Goal: Transaction & Acquisition: Purchase product/service

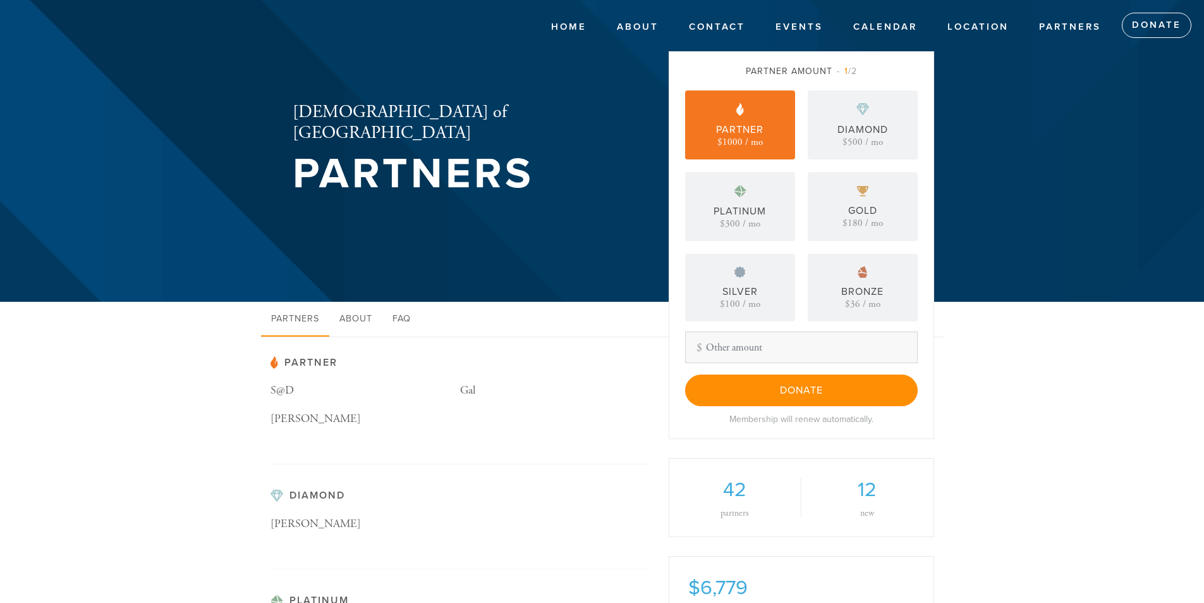
click at [745, 140] on div "$1000 / mo" at bounding box center [741, 141] width 46 height 9
click at [772, 342] on input "Other Amount" at bounding box center [801, 347] width 233 height 32
click at [1144, 32] on link "Donate" at bounding box center [1157, 25] width 70 height 25
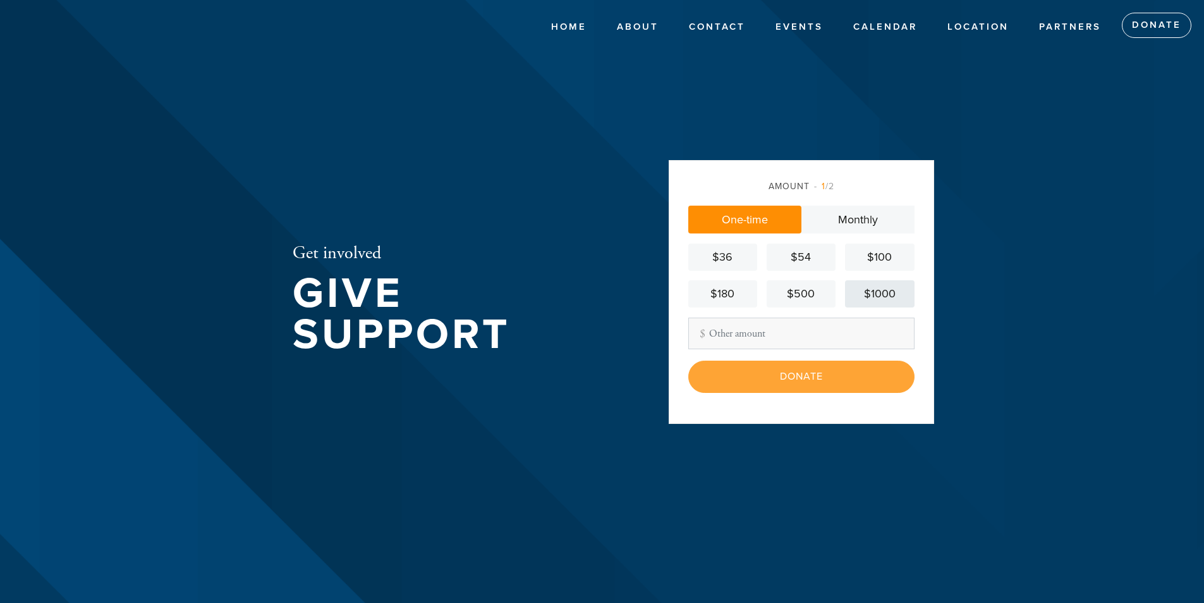
click at [859, 293] on div "$1000" at bounding box center [879, 293] width 59 height 17
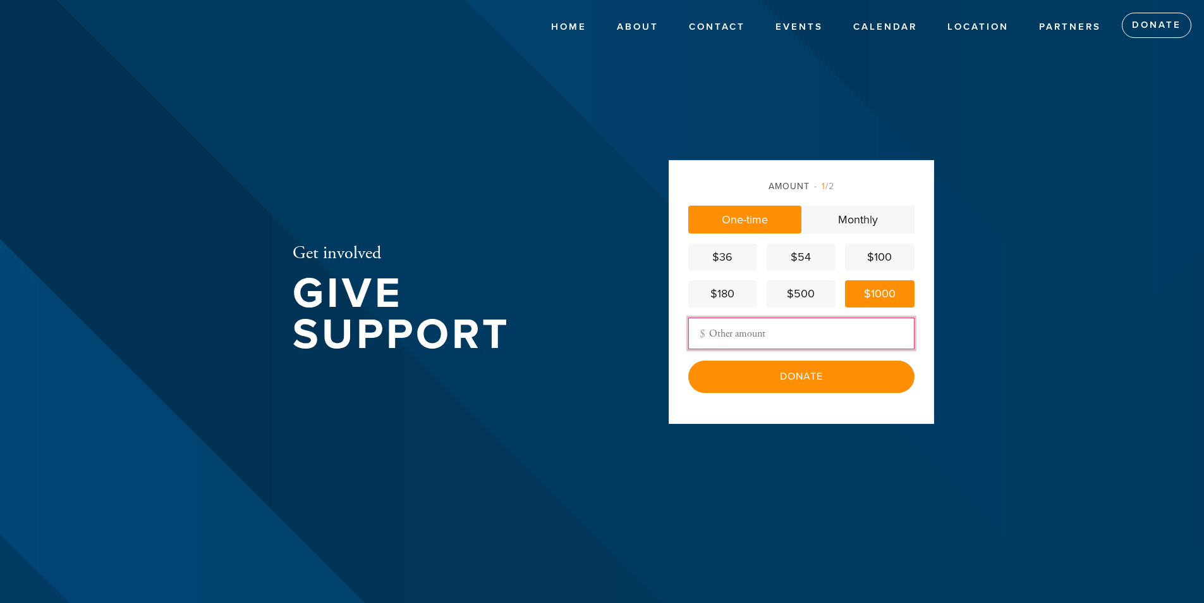
click at [780, 341] on input "Other Amount" at bounding box center [802, 333] width 226 height 32
click at [1036, 351] on header "Home About Meet the Raichiks About Chabad Lubavitch Contact Events Calendar Jew…" at bounding box center [602, 301] width 1204 height 603
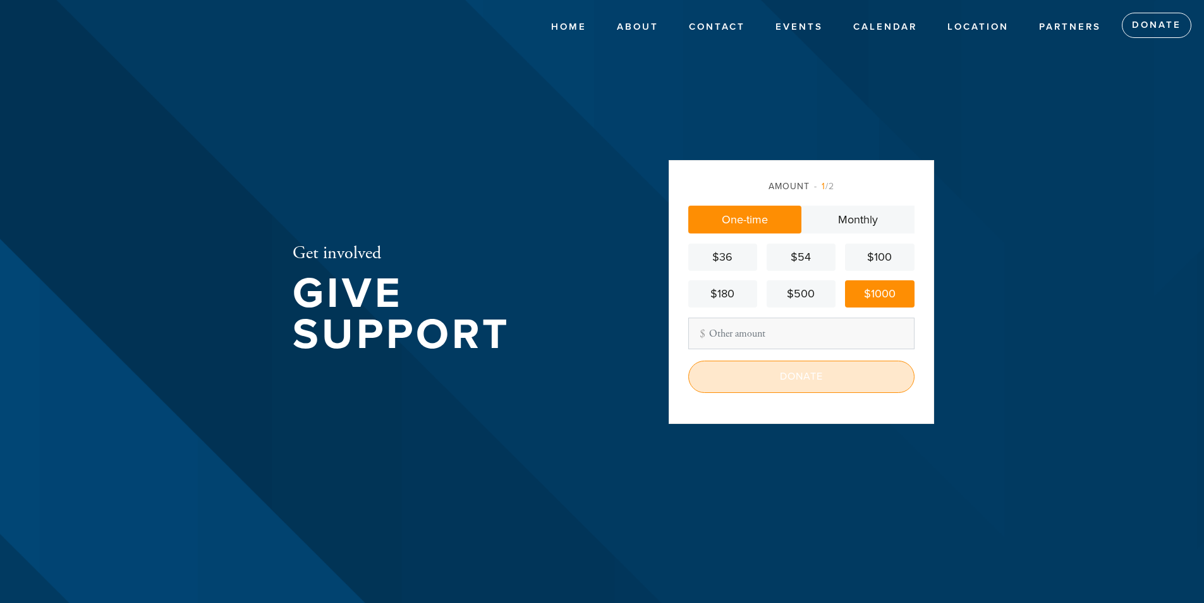
click at [787, 376] on input "Donate" at bounding box center [802, 376] width 226 height 32
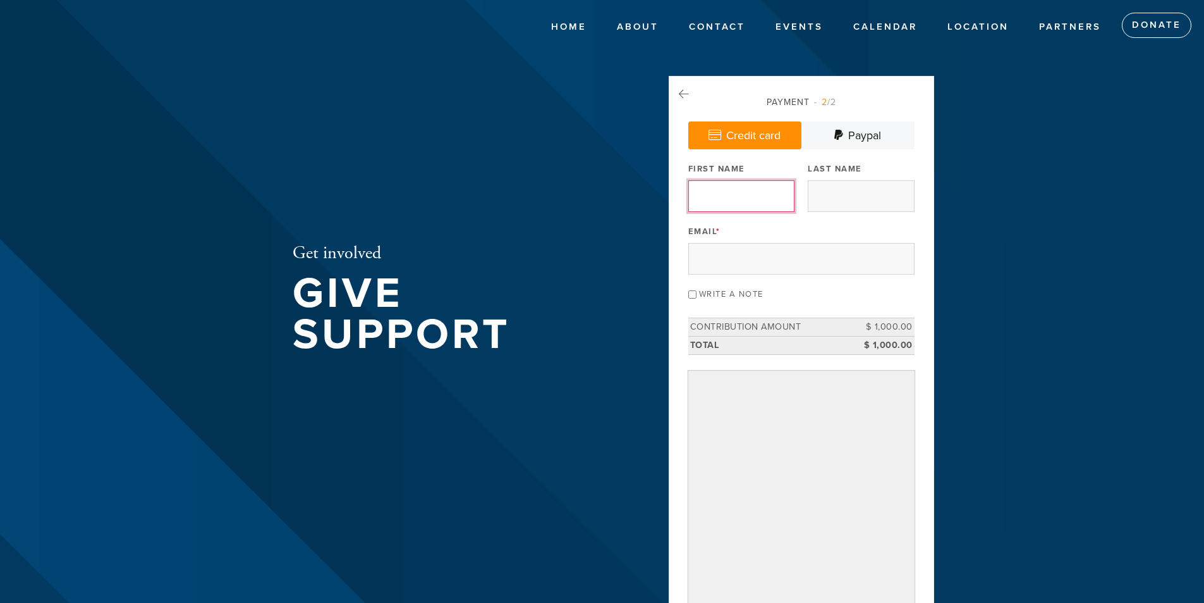
click at [738, 202] on input "First Name" at bounding box center [742, 196] width 106 height 32
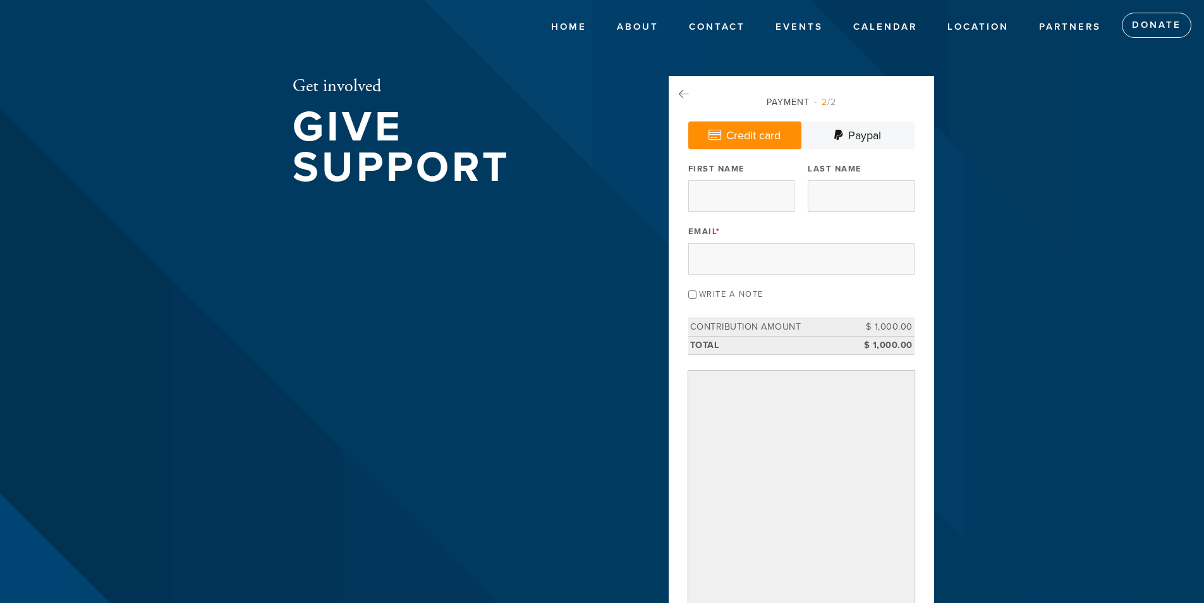
drag, startPoint x: 984, startPoint y: 207, endPoint x: 978, endPoint y: 210, distance: 6.8
click at [984, 207] on header "Home About Meet the Raichiks About [PERSON_NAME] Contact Events Calendar [DEMOG…" at bounding box center [602, 392] width 1204 height 785
click at [761, 190] on input "First Name" at bounding box center [742, 196] width 106 height 32
click at [1063, 258] on header "Home About Meet the Raichiks About [PERSON_NAME] Contact Events Calendar [DEMOG…" at bounding box center [602, 392] width 1204 height 785
click at [726, 195] on input "First Name" at bounding box center [742, 196] width 106 height 32
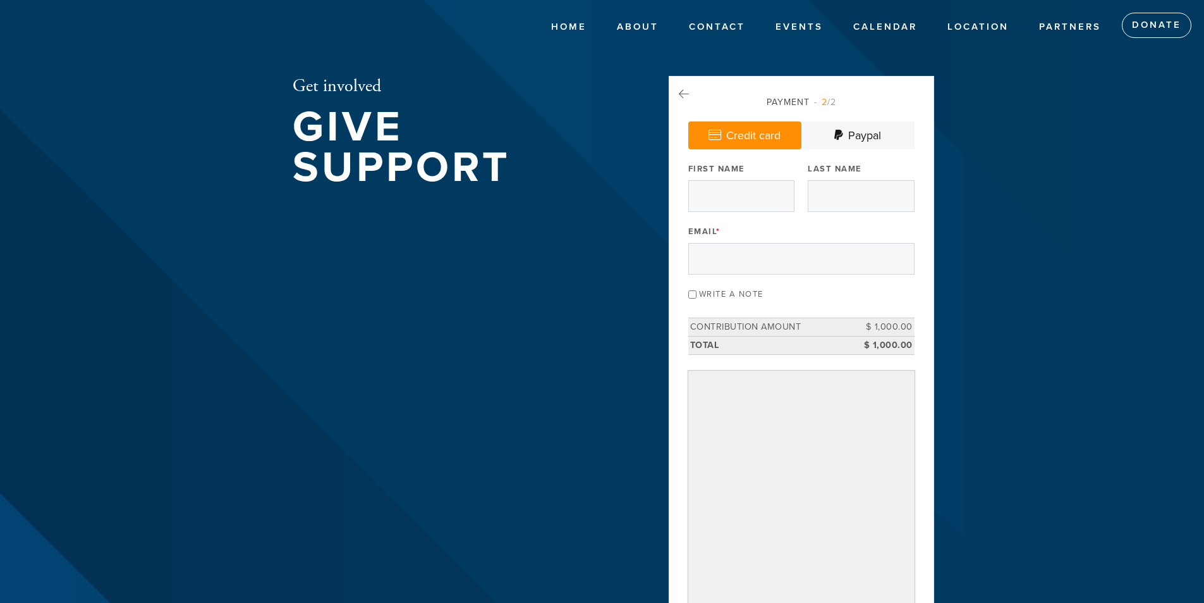
click at [986, 232] on header "Home About Meet the Raichiks About [PERSON_NAME] Contact Events Calendar [DEMOG…" at bounding box center [602, 392] width 1204 height 785
click at [751, 203] on input "First Name" at bounding box center [742, 196] width 106 height 32
type input "[PERSON_NAME]"
click at [842, 207] on input "Last Name" at bounding box center [861, 196] width 106 height 32
type input "lazarus"
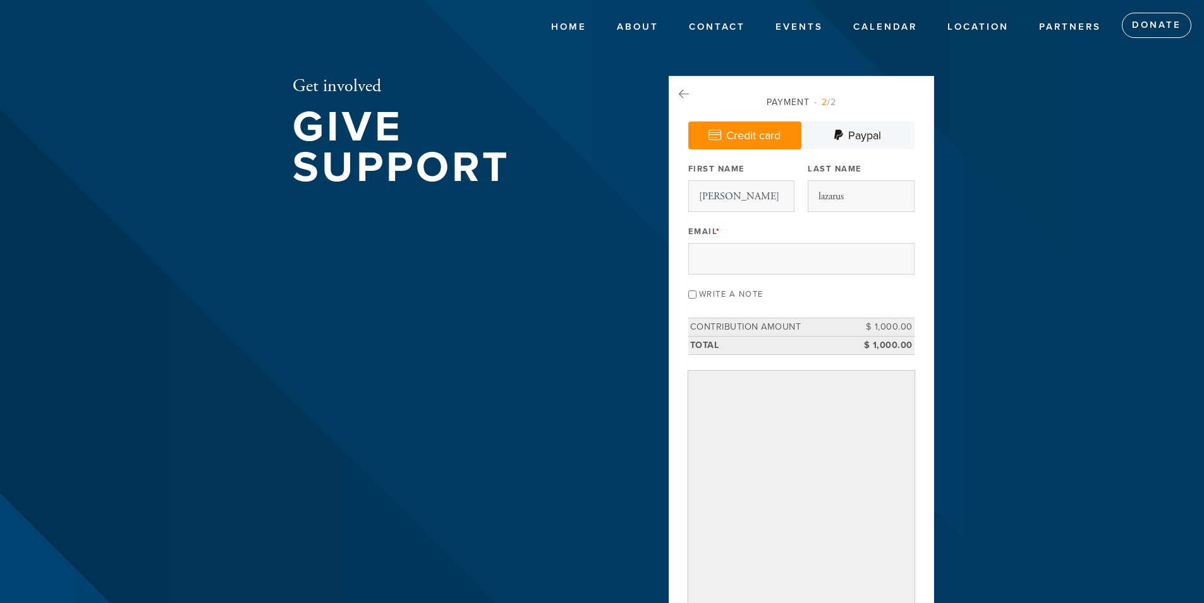
click at [845, 278] on div "Payment 2 /2 Credit card [GEOGRAPHIC_DATA] Payment Processor Pay Later PayPal S…" at bounding box center [802, 377] width 226 height 564
click at [848, 262] on input "Email *" at bounding box center [802, 259] width 226 height 32
type input "a"
type input "[EMAIL_ADDRESS][DOMAIN_NAME]"
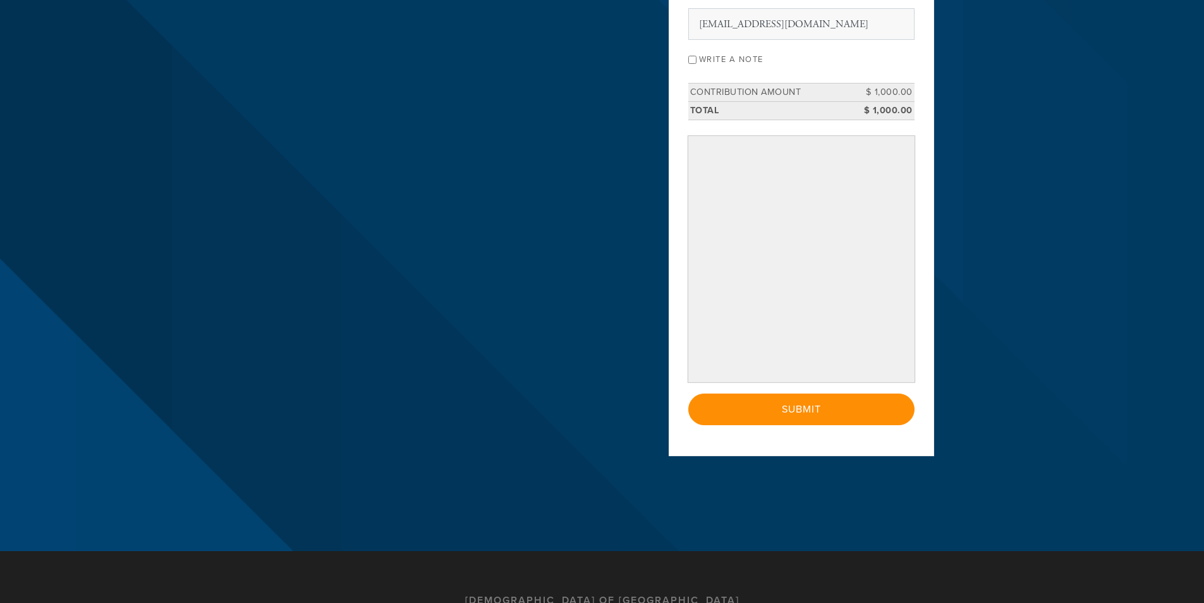
scroll to position [253, 0]
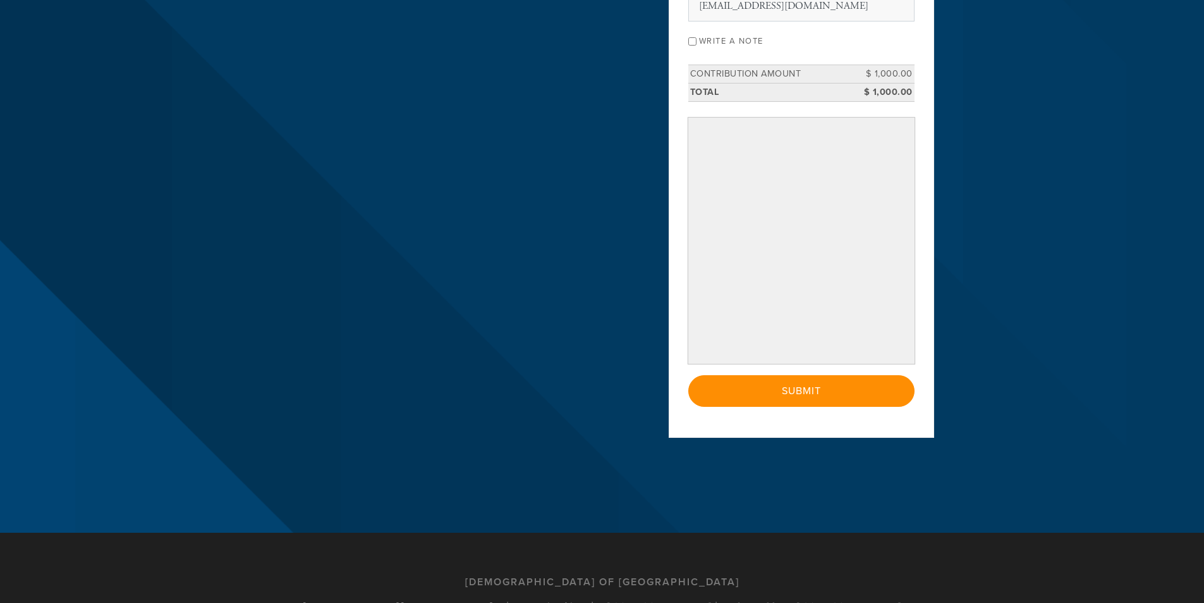
click at [840, 407] on div "Payment 2 /2 Credit card [GEOGRAPHIC_DATA] Payment Processor Pay Later PayPal S…" at bounding box center [802, 130] width 266 height 615
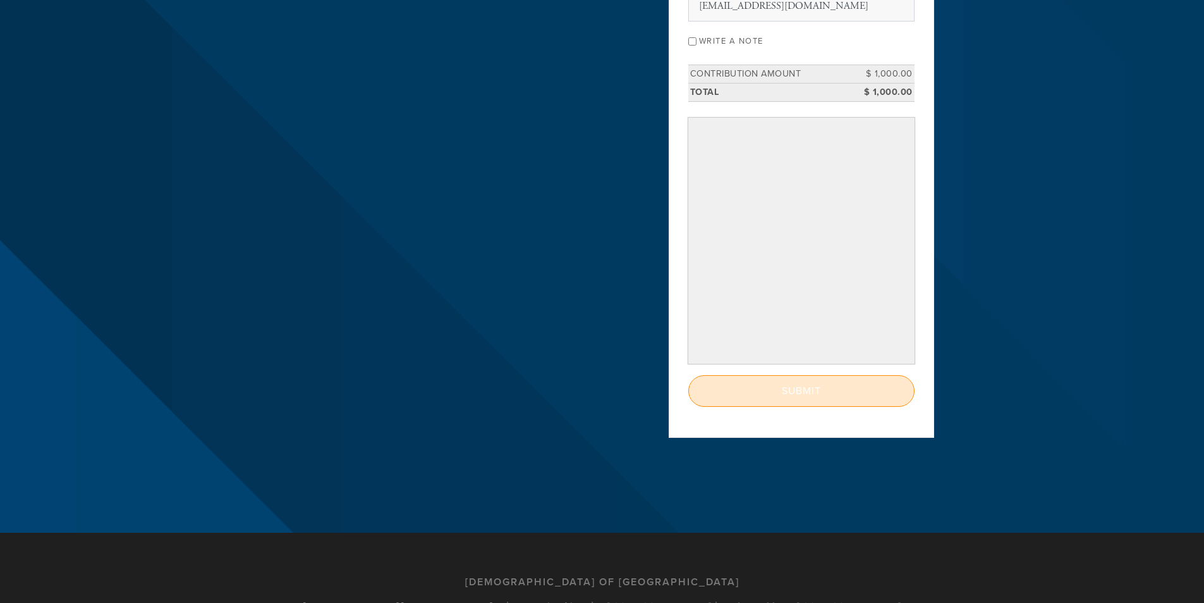
click at [840, 398] on input "Submit" at bounding box center [802, 391] width 226 height 32
